Goal: Task Accomplishment & Management: Use online tool/utility

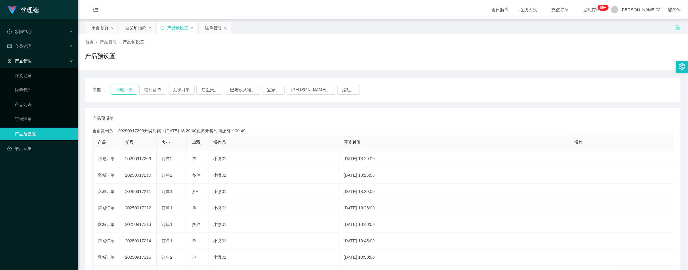
click at [128, 94] on button "商城订单" at bounding box center [124, 90] width 27 height 10
click at [240, 116] on div "产品预设值 添加期号" at bounding box center [383, 118] width 581 height 6
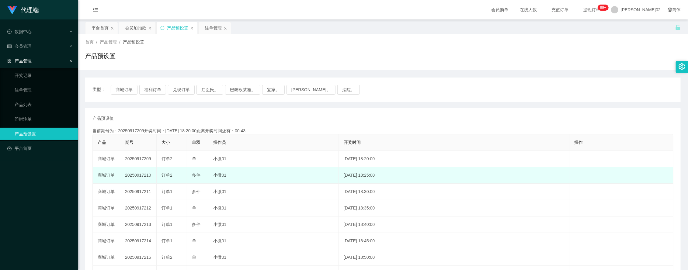
click at [138, 171] on td "20250917210" at bounding box center [138, 175] width 37 height 16
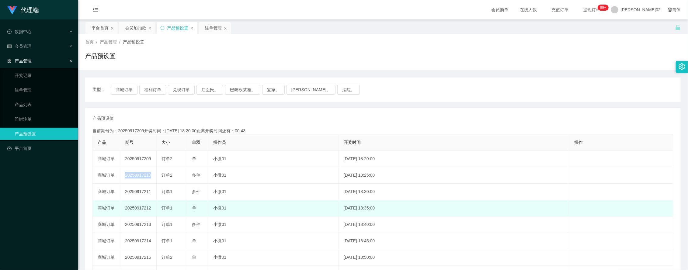
copy td "20250917210"
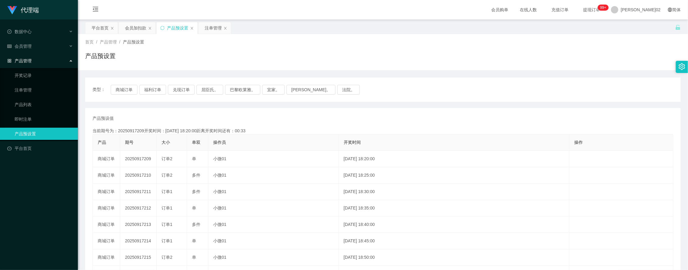
drag, startPoint x: 498, startPoint y: 113, endPoint x: 542, endPoint y: 85, distance: 52.6
click at [498, 113] on div "产品预设值 添加期号 当前期号为：20250917209开奖时间：2025-09-17 18:20:00距离开奖时间还有：00:33 产品 期号 大小 单双 …" at bounding box center [383, 225] width 596 height 234
